Goal: Transaction & Acquisition: Download file/media

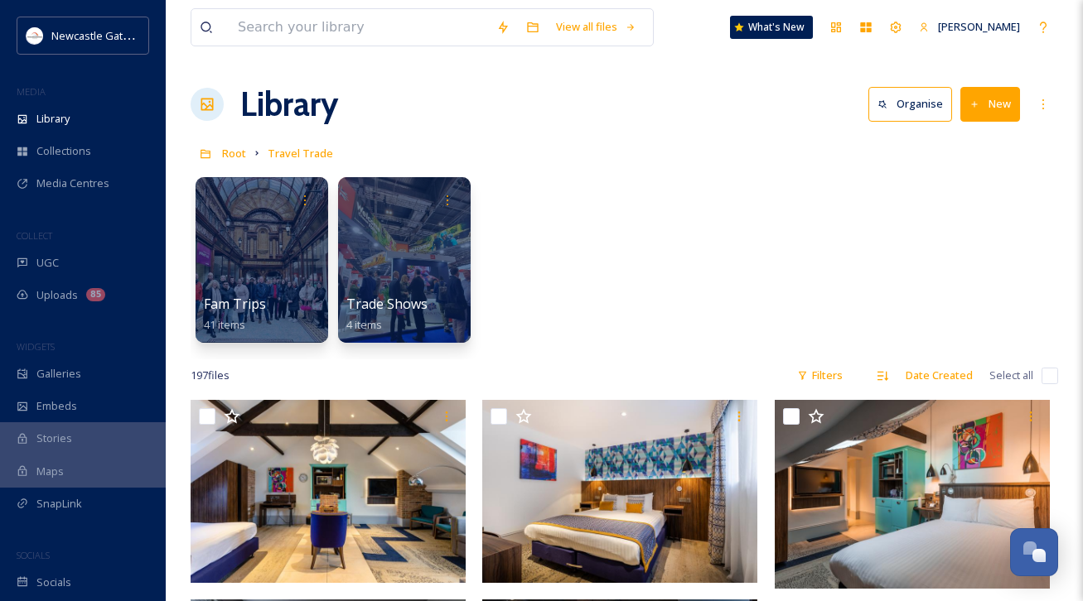
scroll to position [602, 0]
click at [649, 314] on div "Fam Trips 41 items Trade Shows 4 items" at bounding box center [624, 264] width 867 height 191
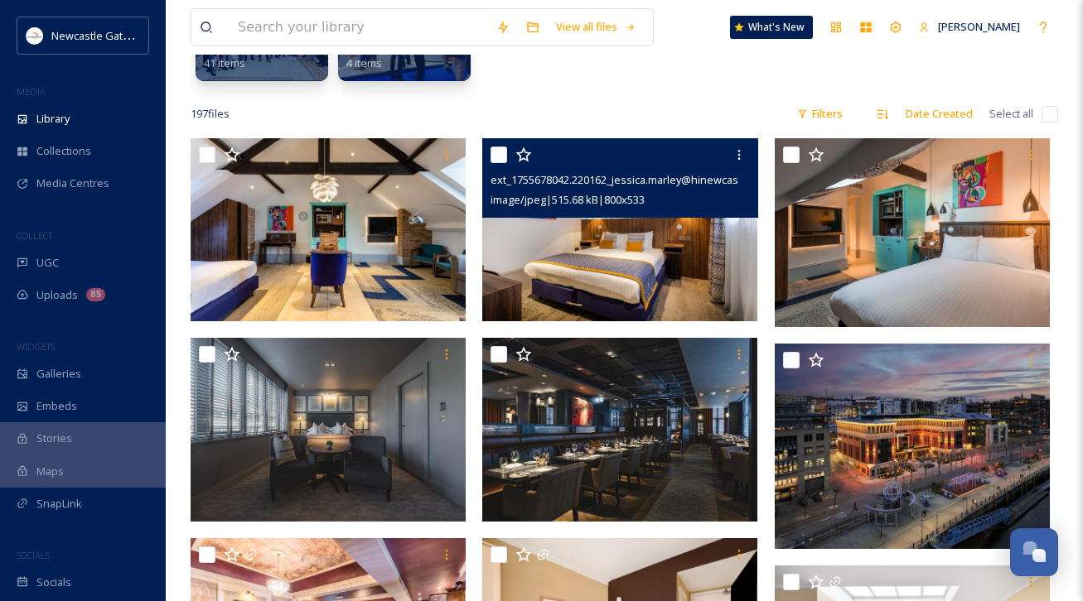
scroll to position [265, 0]
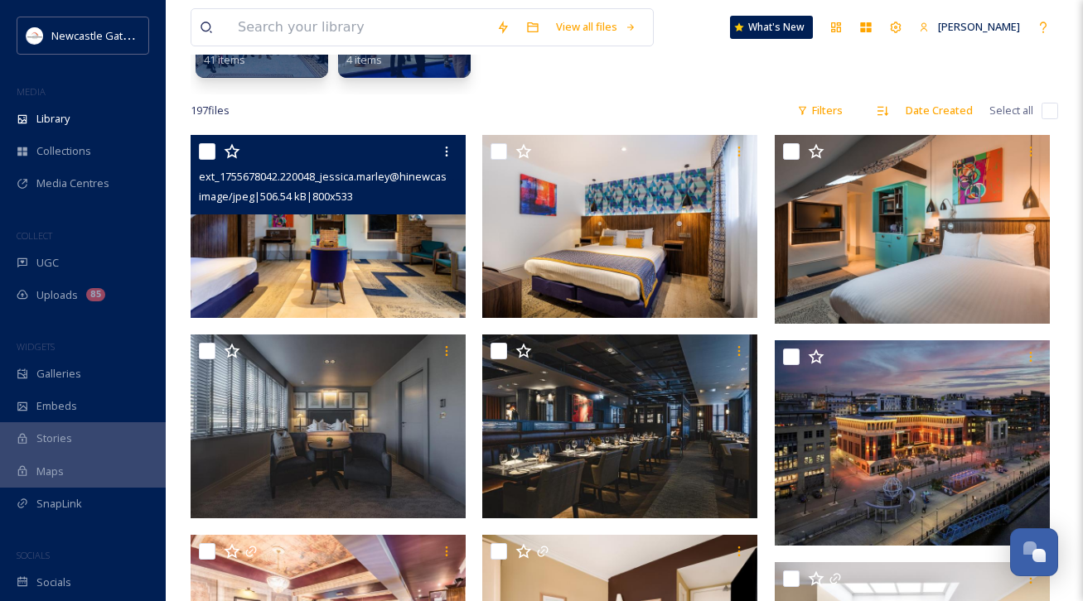
click at [311, 255] on img at bounding box center [328, 226] width 275 height 183
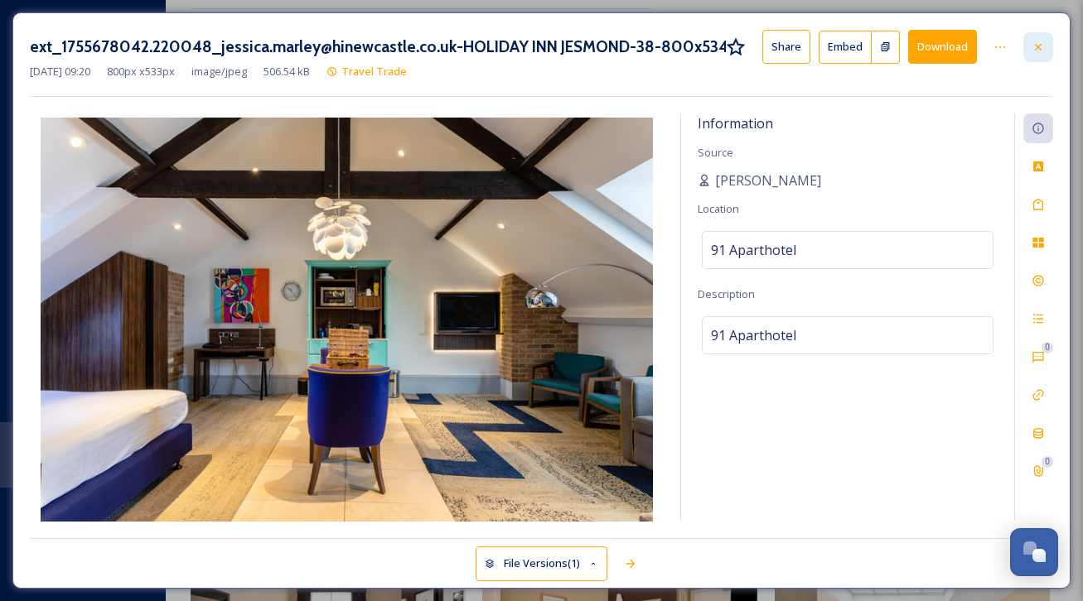
click at [1041, 46] on icon at bounding box center [1037, 47] width 13 height 13
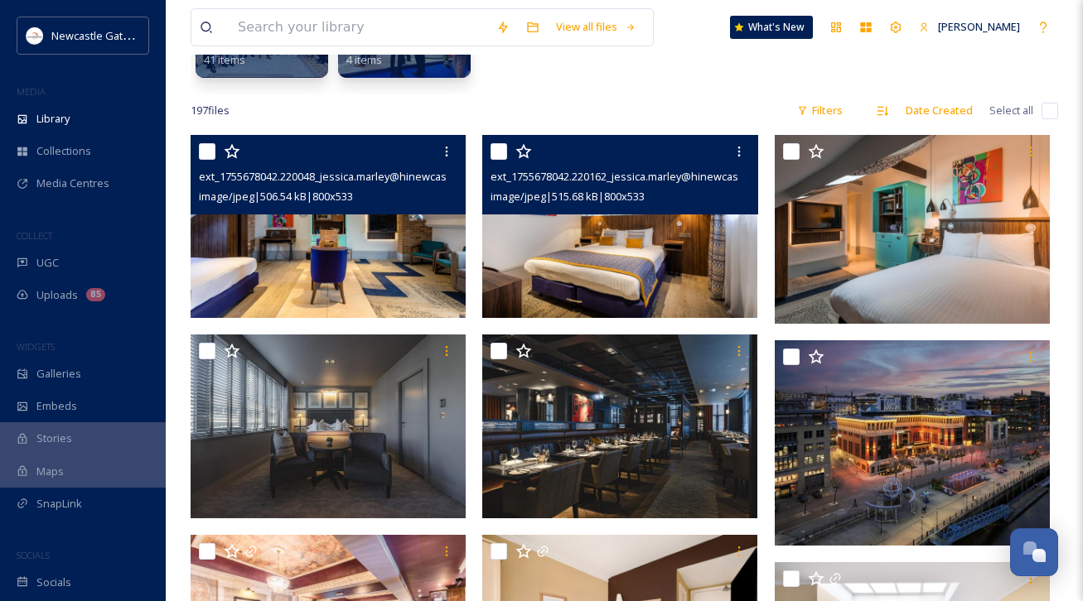
click at [696, 286] on img at bounding box center [619, 226] width 275 height 183
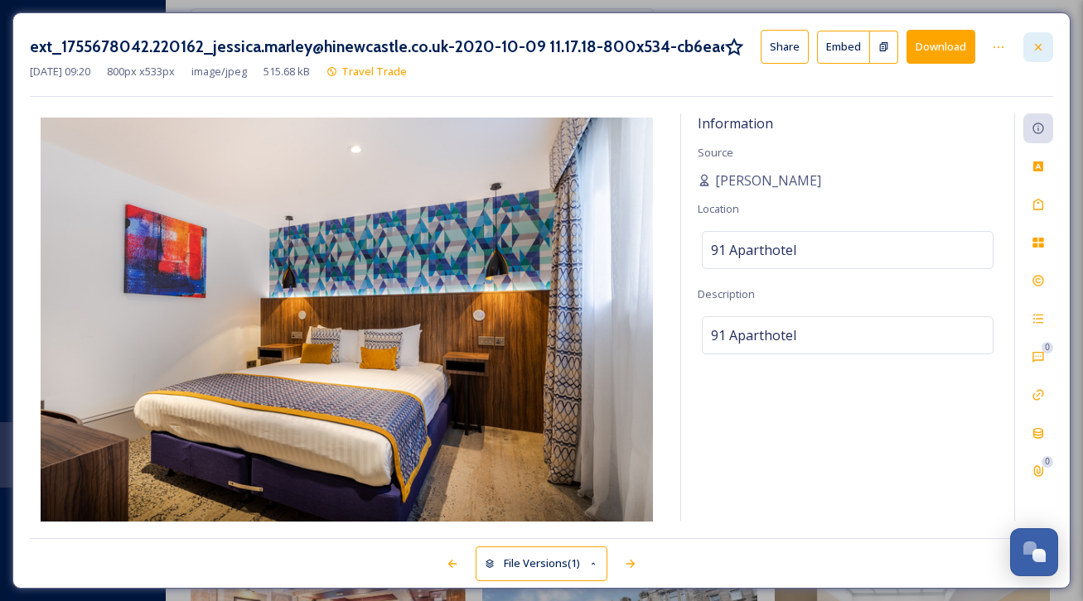
click at [1040, 41] on icon at bounding box center [1037, 47] width 13 height 13
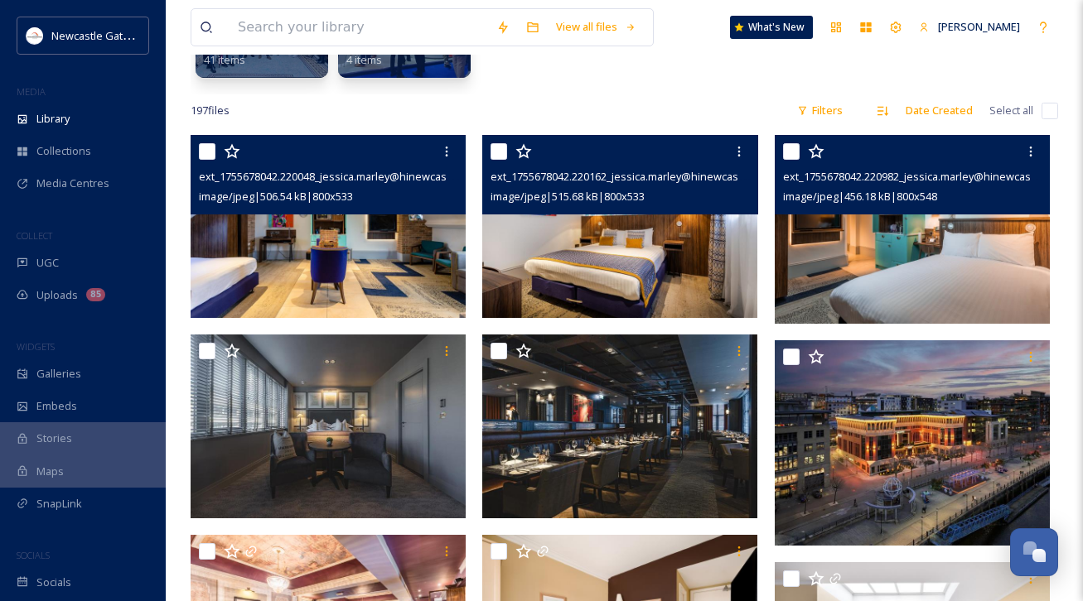
click at [953, 225] on img at bounding box center [911, 229] width 275 height 189
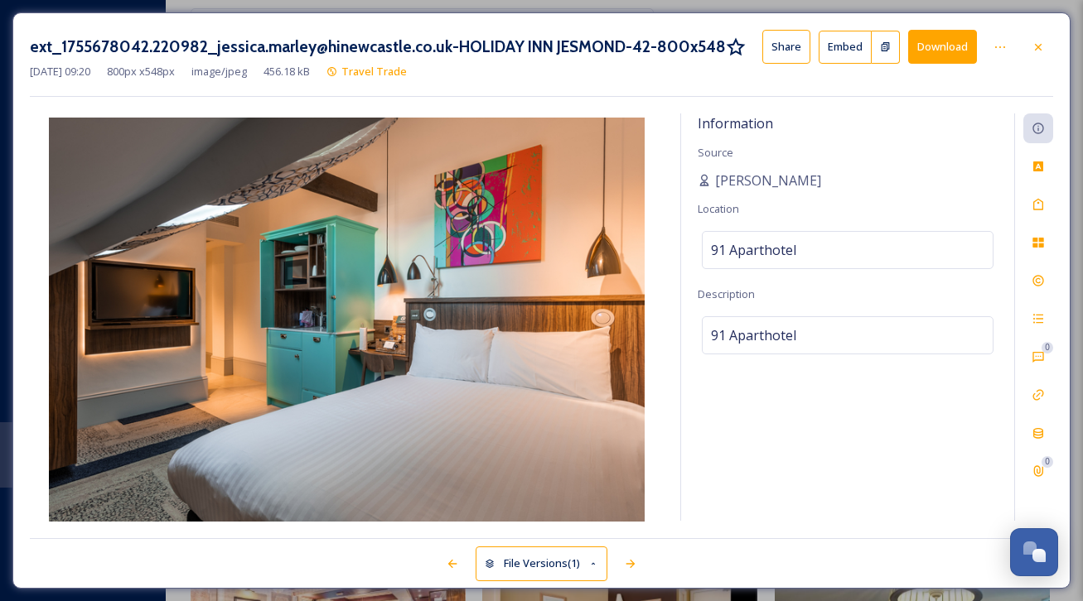
click at [956, 55] on button "Download" at bounding box center [942, 47] width 69 height 34
click at [1039, 48] on icon at bounding box center [1038, 46] width 7 height 7
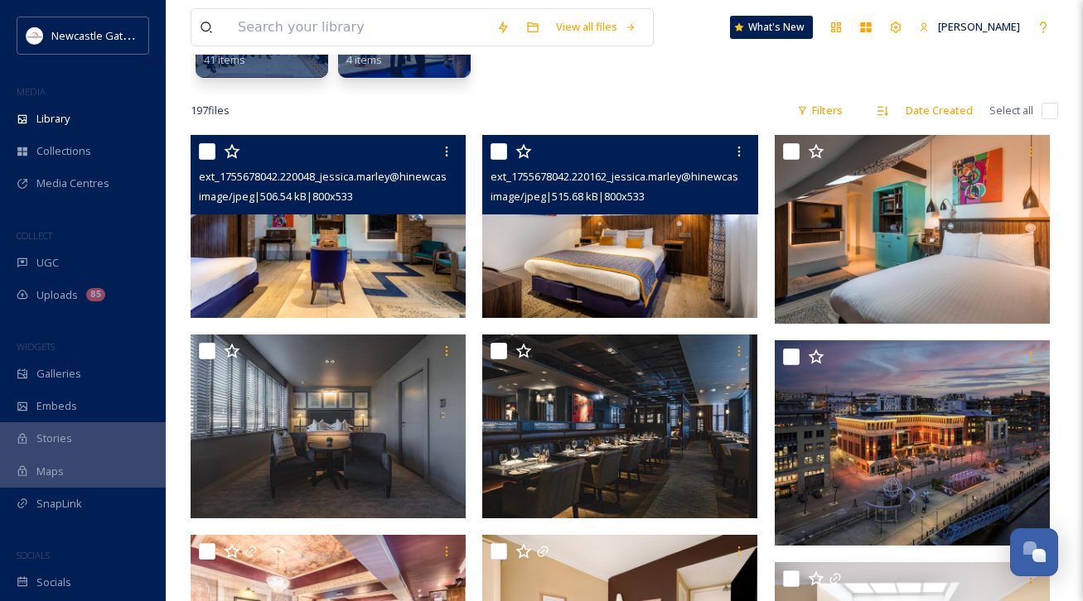
click at [655, 252] on img at bounding box center [619, 226] width 275 height 183
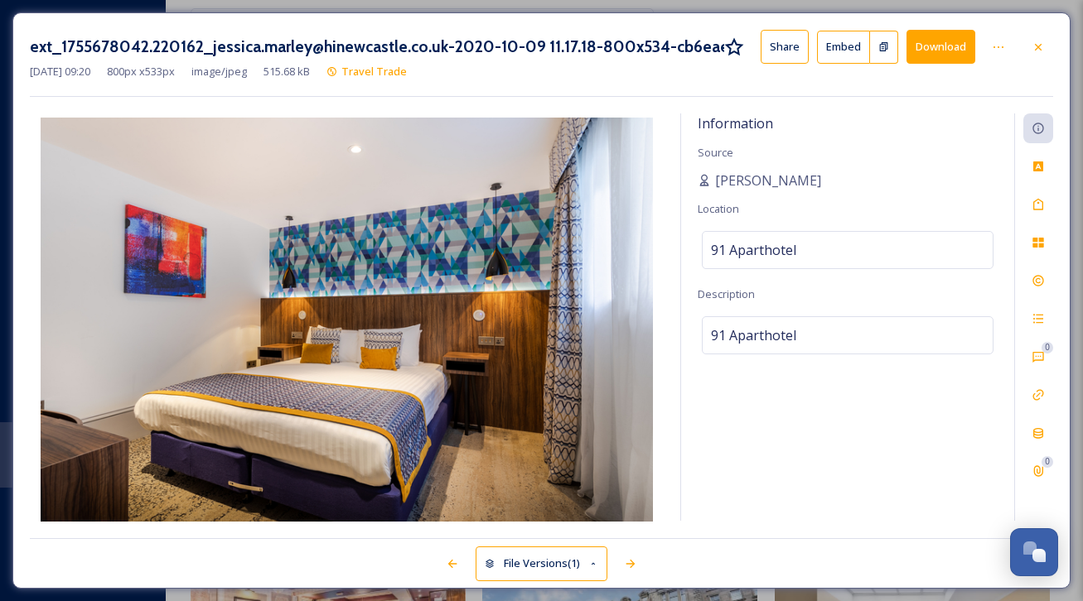
click at [1030, 73] on div "[DATE] 09:20 800 px x 533 px image/jpeg 515.68 kB Travel Trade" at bounding box center [541, 72] width 1023 height 16
click at [958, 54] on button "Download" at bounding box center [940, 47] width 69 height 34
click at [1035, 53] on div at bounding box center [1038, 47] width 30 height 30
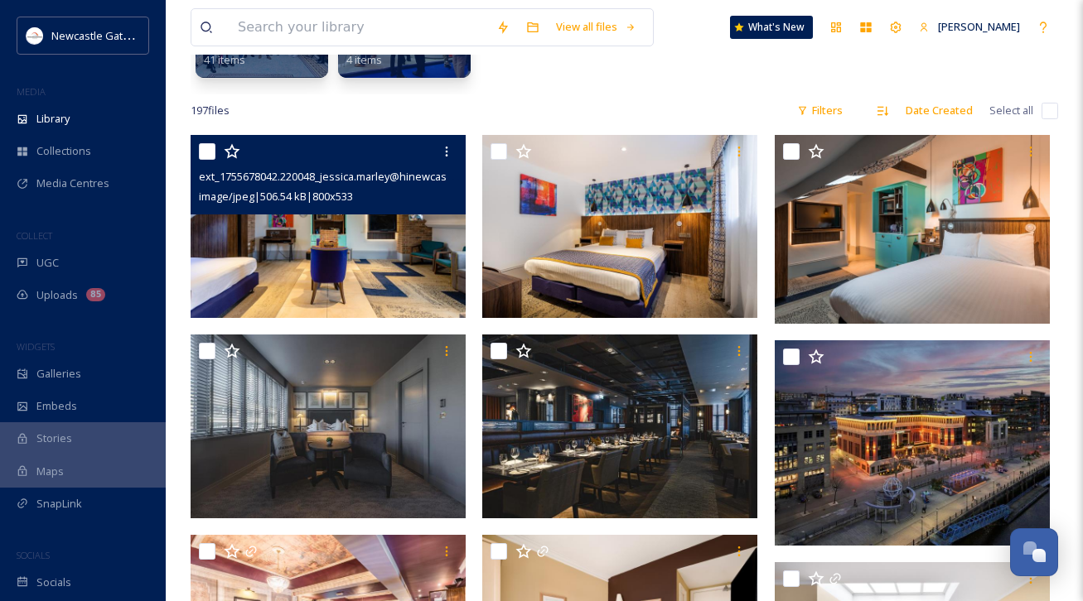
click at [365, 283] on img at bounding box center [328, 226] width 275 height 183
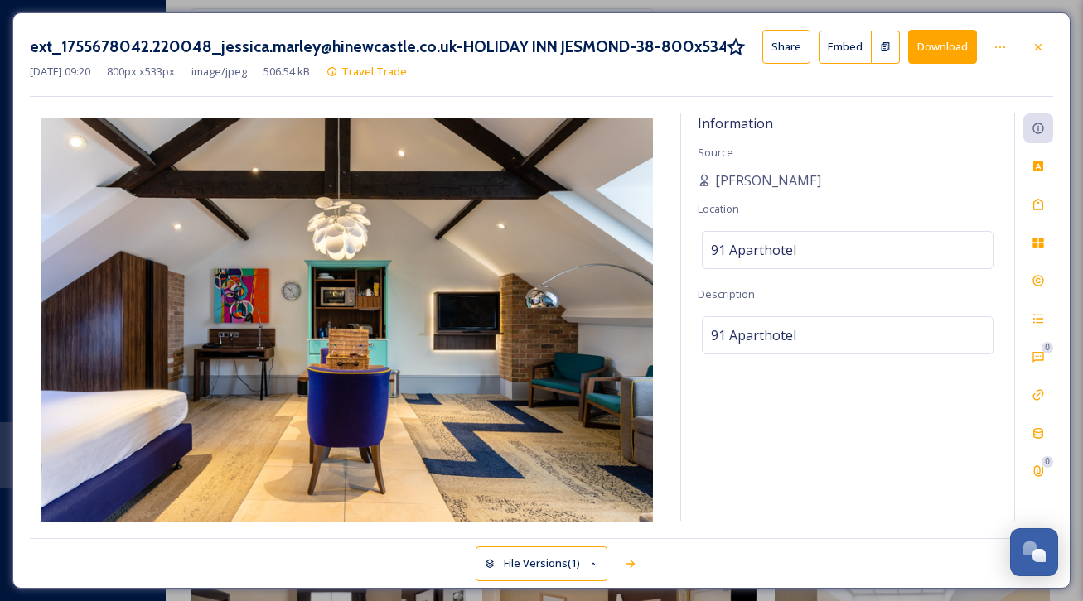
click at [957, 47] on button "Download" at bounding box center [942, 47] width 69 height 34
